Goal: Communication & Community: Answer question/provide support

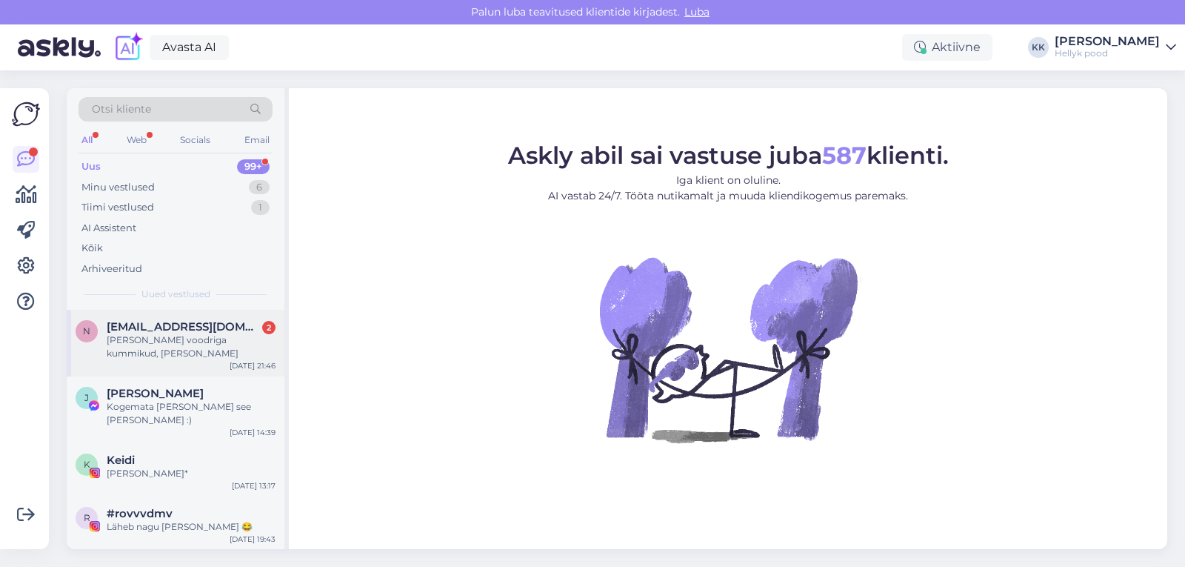
click at [180, 341] on div "[PERSON_NAME] voodriga kummikud, [PERSON_NAME]" at bounding box center [191, 346] width 169 height 27
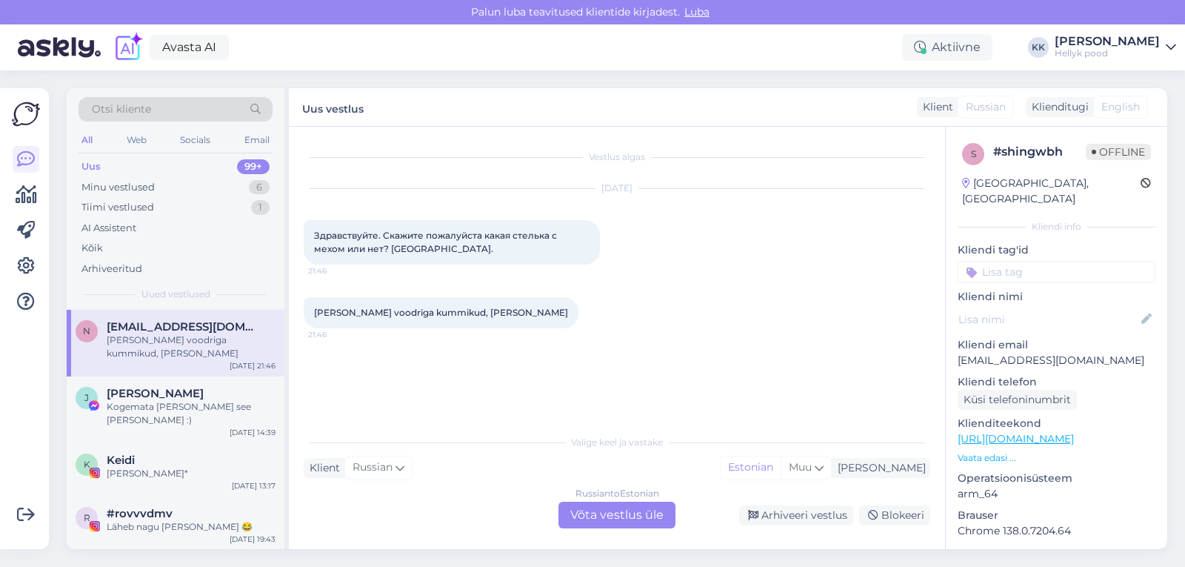
click at [618, 509] on div "Russian to Estonian Võta vestlus üle" at bounding box center [616, 514] width 117 height 27
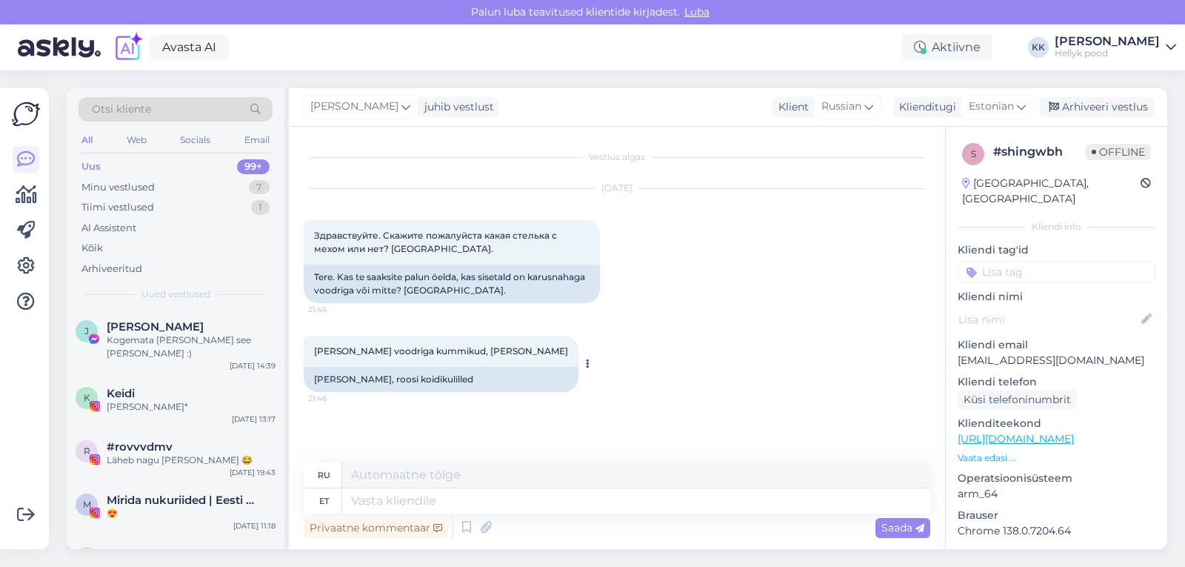
drag, startPoint x: 314, startPoint y: 349, endPoint x: 550, endPoint y: 350, distance: 235.6
click at [550, 350] on span "[PERSON_NAME] voodriga kummikud, [PERSON_NAME]" at bounding box center [441, 350] width 254 height 11
copy span "[PERSON_NAME] voodriga kummikud, [PERSON_NAME]"
click at [400, 504] on textarea at bounding box center [636, 500] width 588 height 25
type textarea "Tere,"
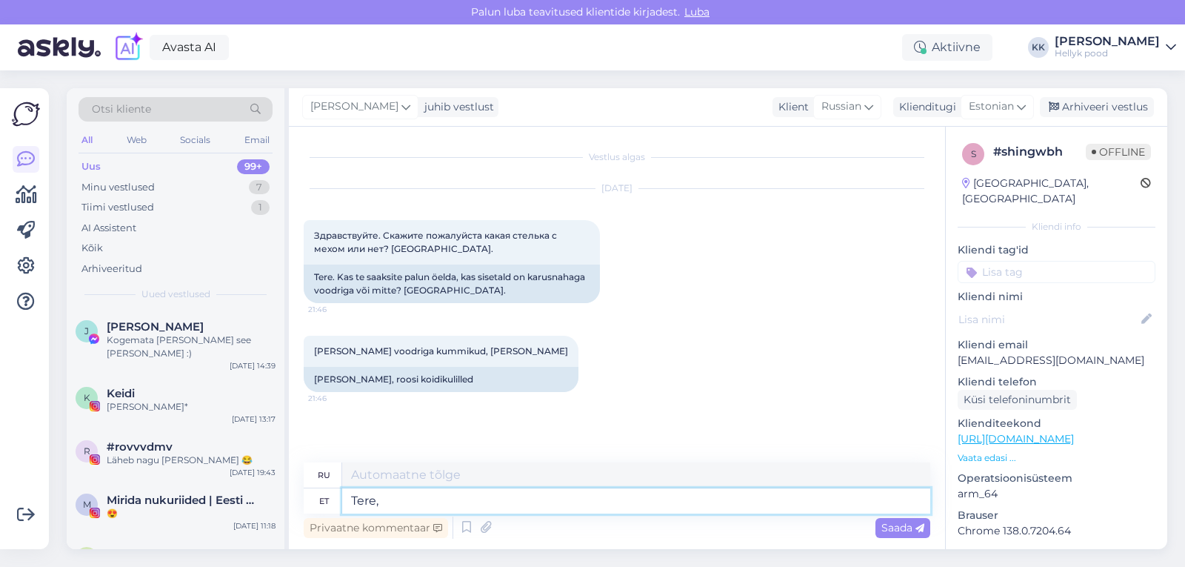
type textarea "Привет"
type textarea "Tere,"
type textarea "Привет,"
type textarea "Tere, [PERSON_NAME] ku"
type textarea "Привет, эти"
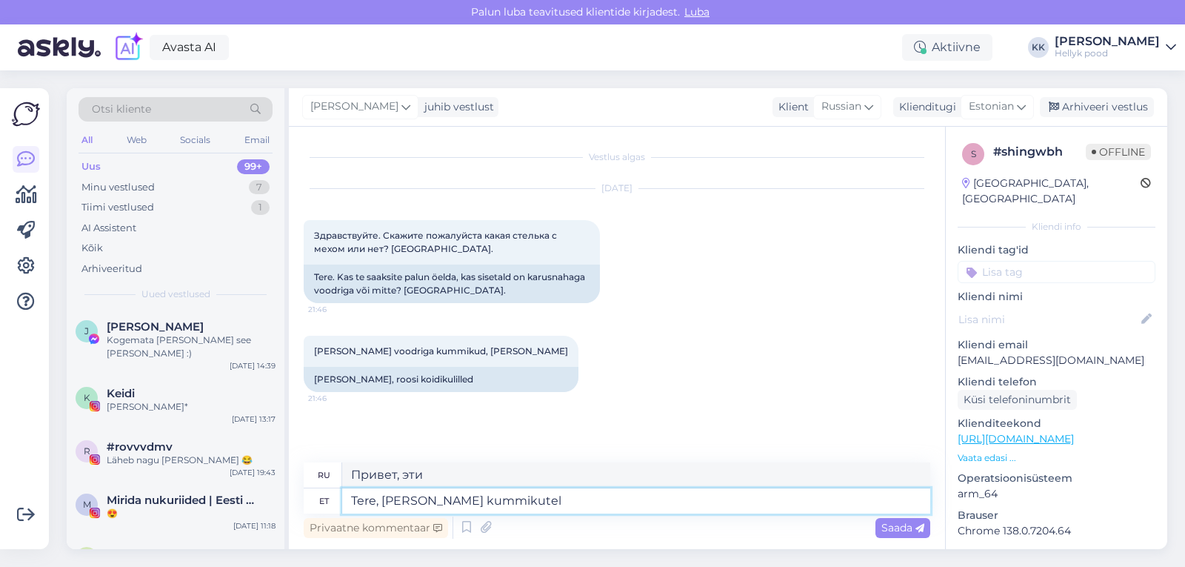
type textarea "Tere, [PERSON_NAME] kummikutel e"
type textarea "Привет, на этих резиновых сапогах"
type textarea "Tere, [PERSON_NAME] kummikutel ei o"
type textarea "Привет, эти резиновые сапоги не имеют"
type textarea "Tere, [PERSON_NAME] kummikutel ei ole"
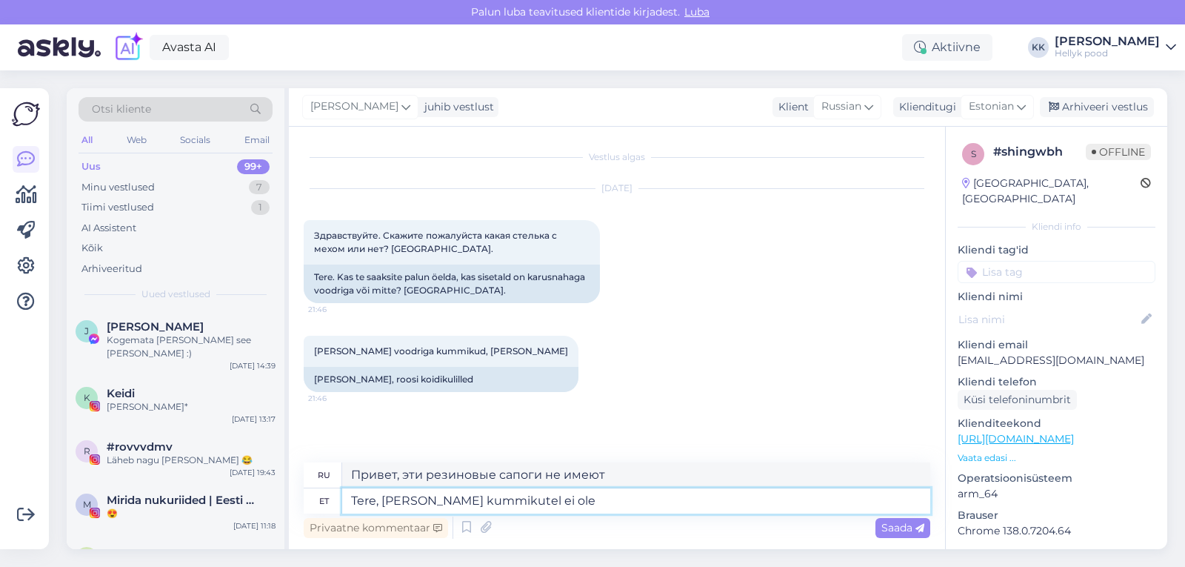
type textarea "Здравствуйте, эти резиновые сапоги не имеют"
type textarea "Tere, [PERSON_NAME] kummikutel ei ole kahjuks ka"
type textarea "Здравствуйте, к сожалению, этих резиновых сапог нет."
type textarea "Tere, [PERSON_NAME] kummikutel ei ole kahjuks karusnahast"
type textarea "Здравствуйте, к сожалению, эти резиновые сапоги не имеют меха."
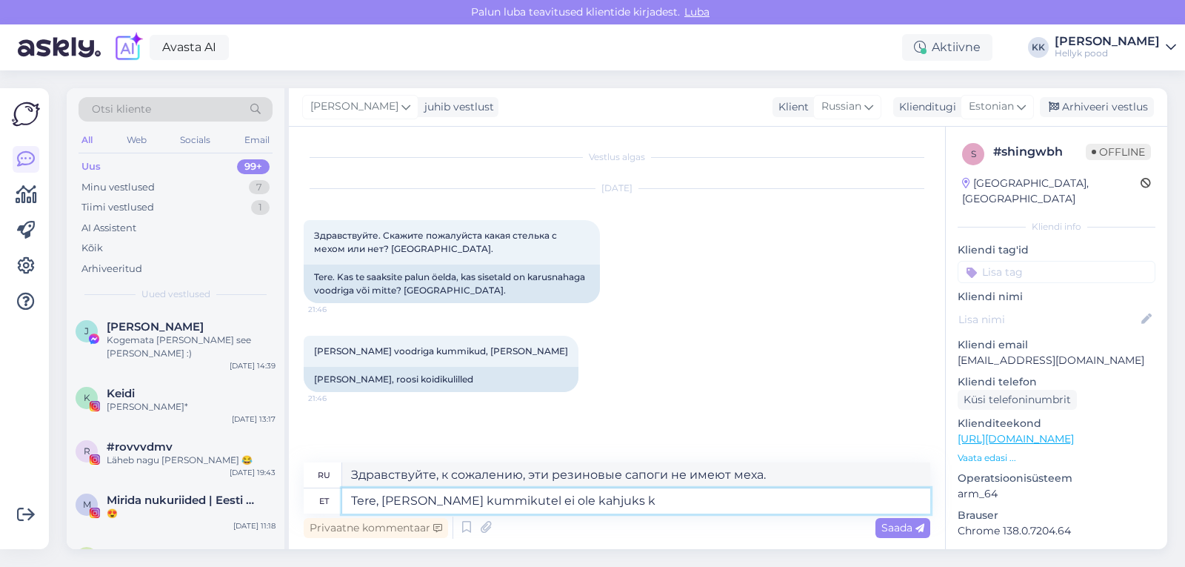
type textarea "Tere, [PERSON_NAME] kummikutel ei ole kahjuks"
type textarea "Здравствуйте, к сожалению, этих резиновых сапог нет."
type textarea "Tere, [PERSON_NAME] kummikutel ei ole kahjuks villa"
type textarea "Здравствуйте, к сожалению, эти резиновые сапоги не содержат шерсти."
type textarea "Tere, [PERSON_NAME] kummikutel ei ole kahjuks villavoodriga"
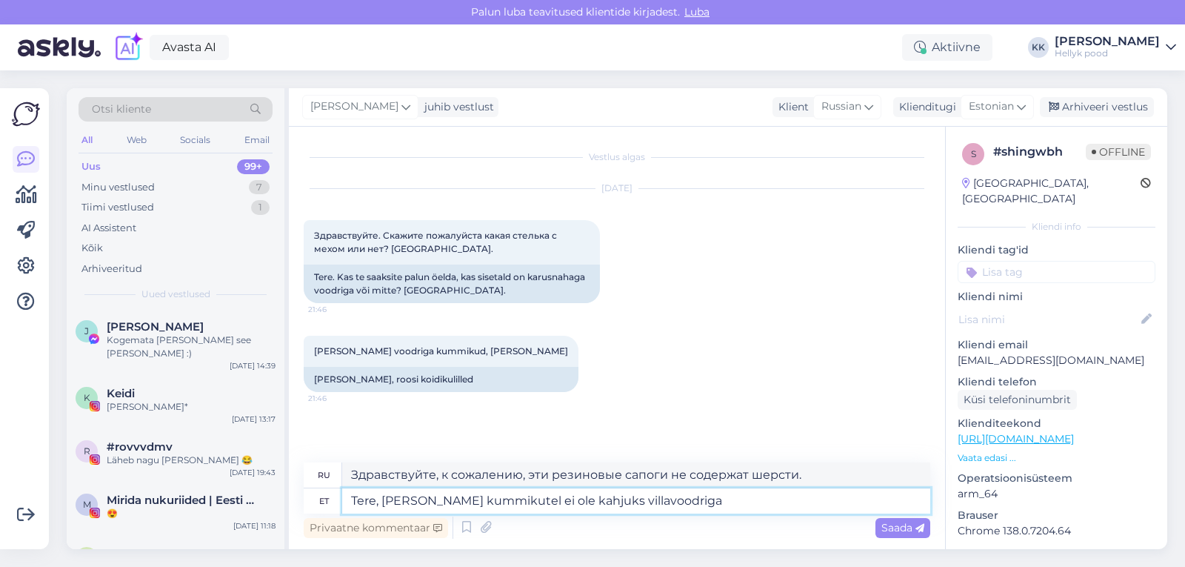
type textarea "Здравствуйте, к сожалению, эти ботинки не имеют шерстяной подкладки."
type textarea "Tere, [PERSON_NAME] kummikutel ei ole kahjuks villavoodriga sisetal"
type textarea "Здравствуйте, к сожалению, эти ботинки не имеют шерстяной подкладки внутри."
type textarea "Tere, [PERSON_NAME] kummikutel ei ole kahjuks villavoodriga sisetalda"
type textarea "Здравствуйте, к сожалению, эти резиновые сапоги не имеют шерстяной стельки."
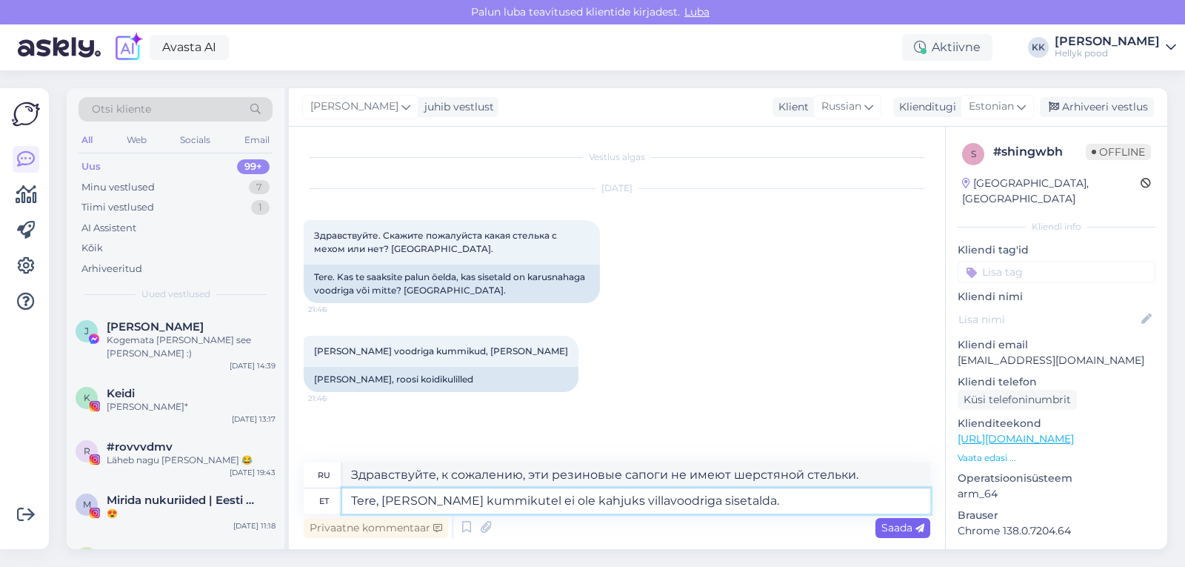
type textarea "Tere, [PERSON_NAME] kummikutel ei ole kahjuks villavoodriga sisetalda."
click at [896, 528] on span "Saada" at bounding box center [902, 527] width 43 height 13
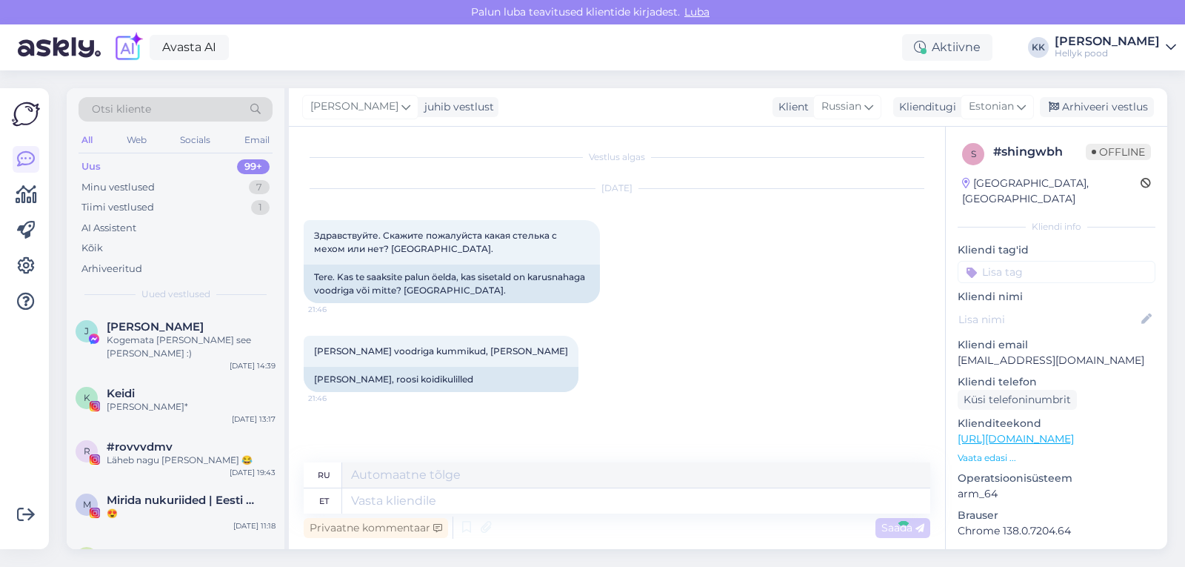
scroll to position [106, 0]
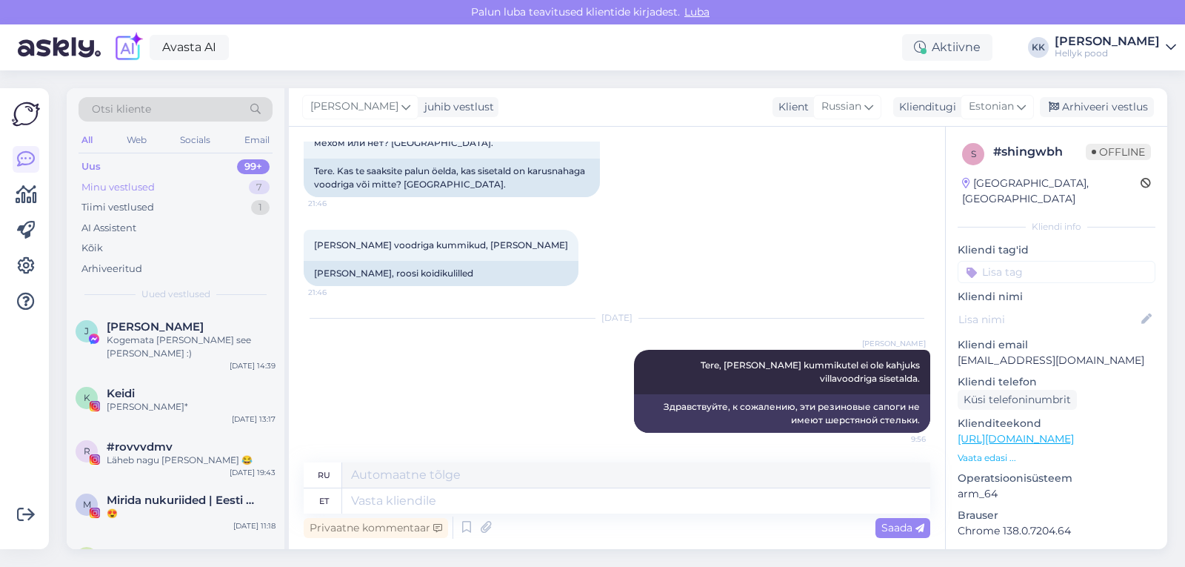
click at [123, 183] on div "Minu vestlused" at bounding box center [117, 187] width 73 height 15
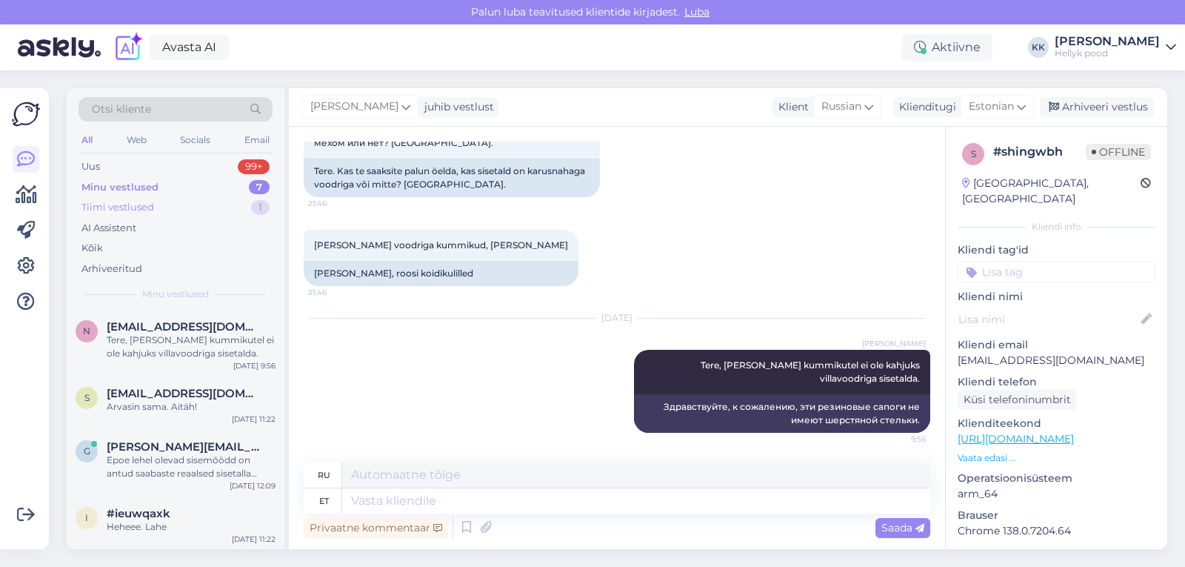
click at [116, 205] on div "Tiimi vestlused" at bounding box center [117, 207] width 73 height 15
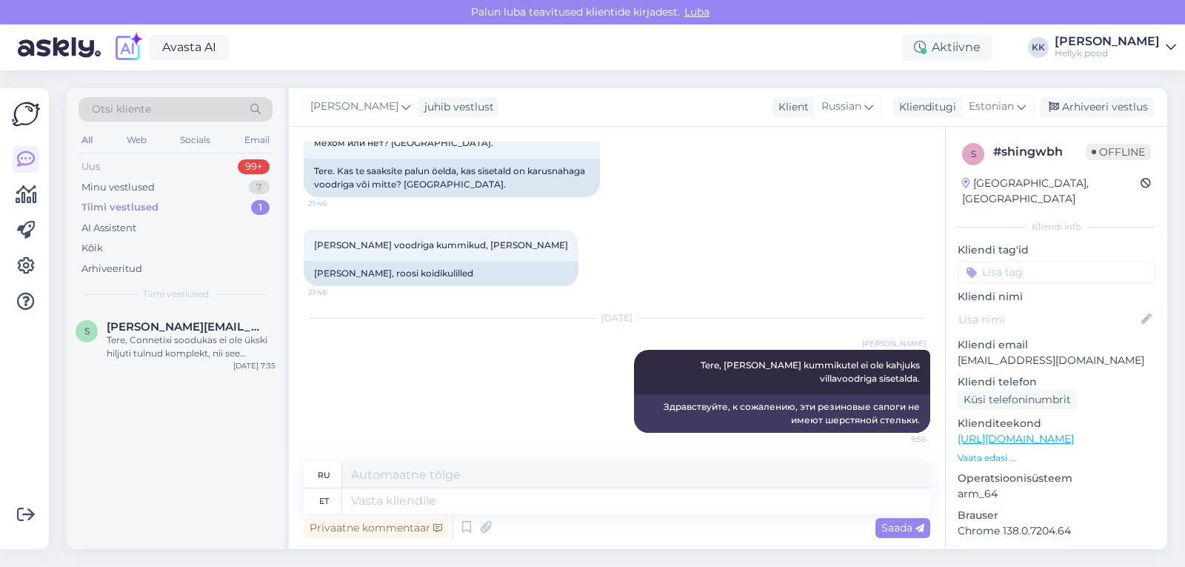
click at [93, 164] on div "Uus" at bounding box center [90, 166] width 19 height 15
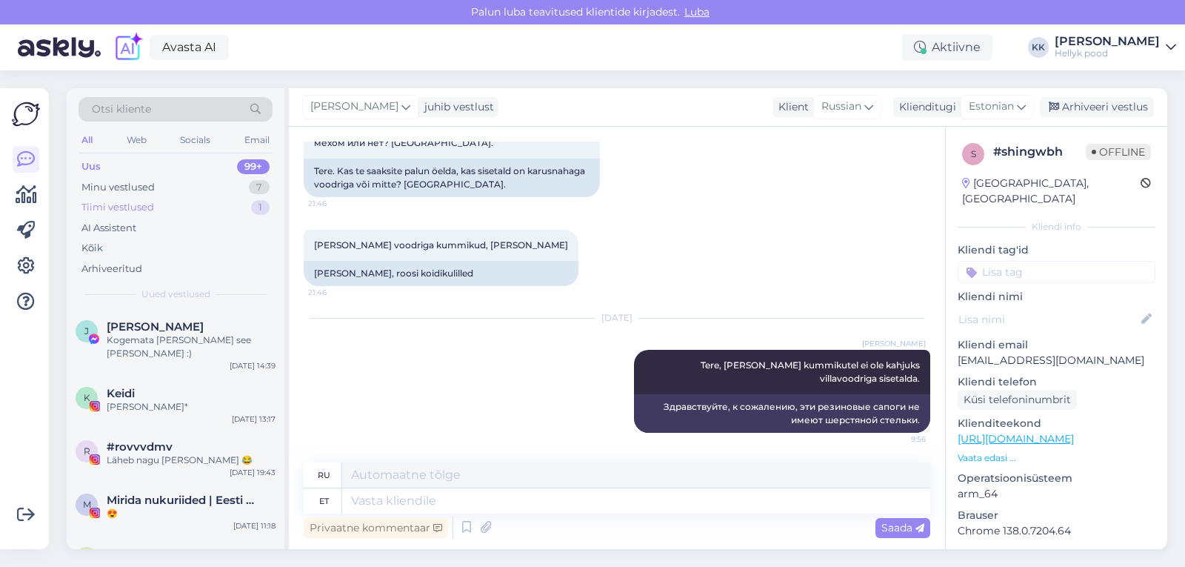
click at [100, 203] on div "Tiimi vestlused" at bounding box center [117, 207] width 73 height 15
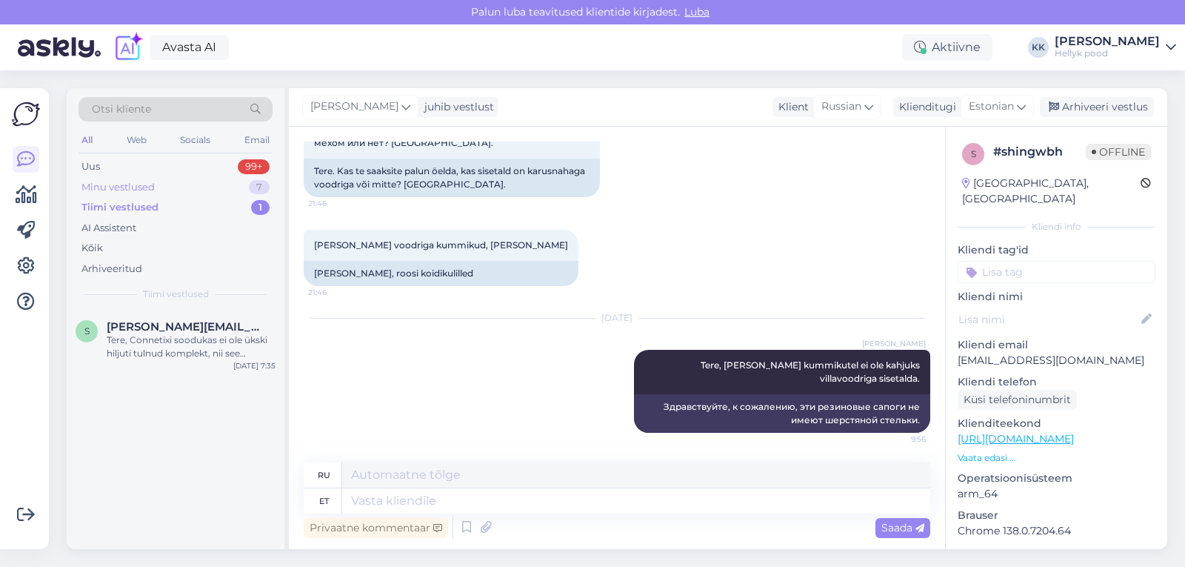
click at [94, 183] on div "Minu vestlused" at bounding box center [117, 187] width 73 height 15
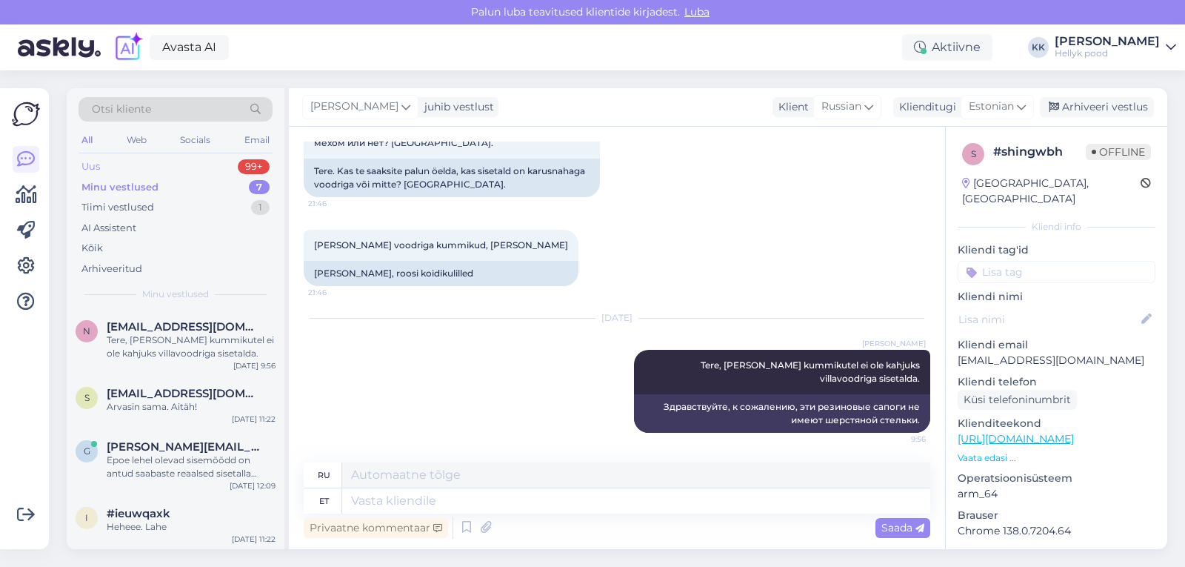
click at [90, 163] on div "Uus" at bounding box center [90, 166] width 19 height 15
